Goal: Check status

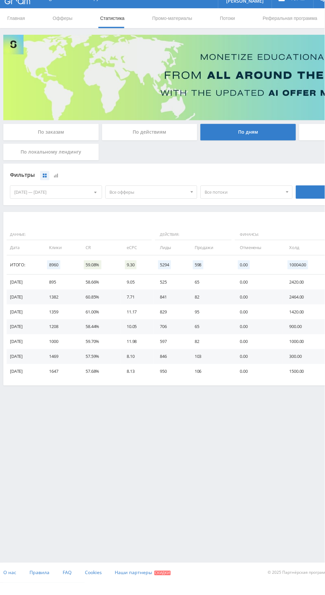
click at [35, 147] on div "По заказам" at bounding box center [51, 144] width 96 height 17
click at [0, 0] on input "По заказам" at bounding box center [0, 0] width 0 height 0
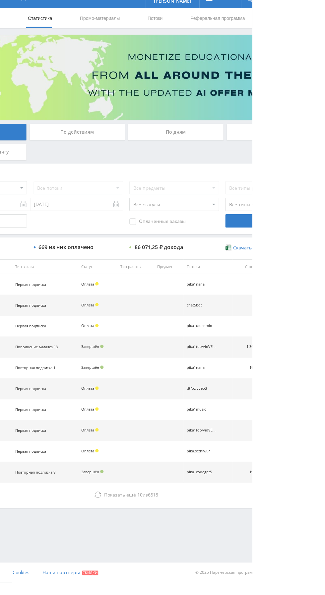
click at [183, 506] on span "Показать ещё" at bounding box center [193, 507] width 32 height 6
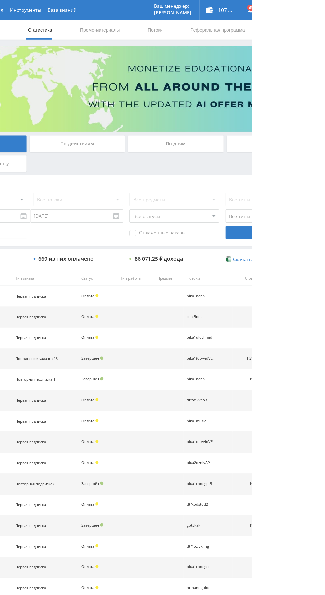
click at [235, 146] on div "По дням" at bounding box center [249, 144] width 96 height 17
click at [0, 0] on input "По дням" at bounding box center [0, 0] width 0 height 0
